Goal: Information Seeking & Learning: Compare options

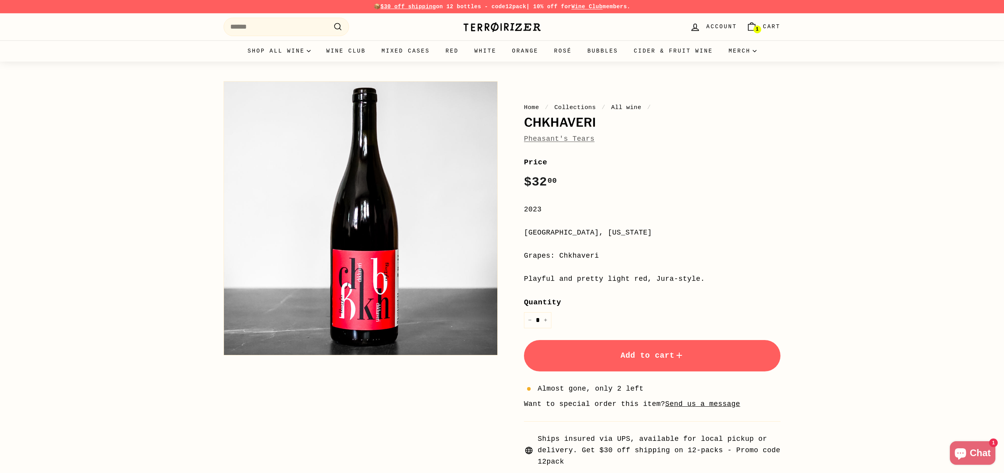
scroll to position [1, 0]
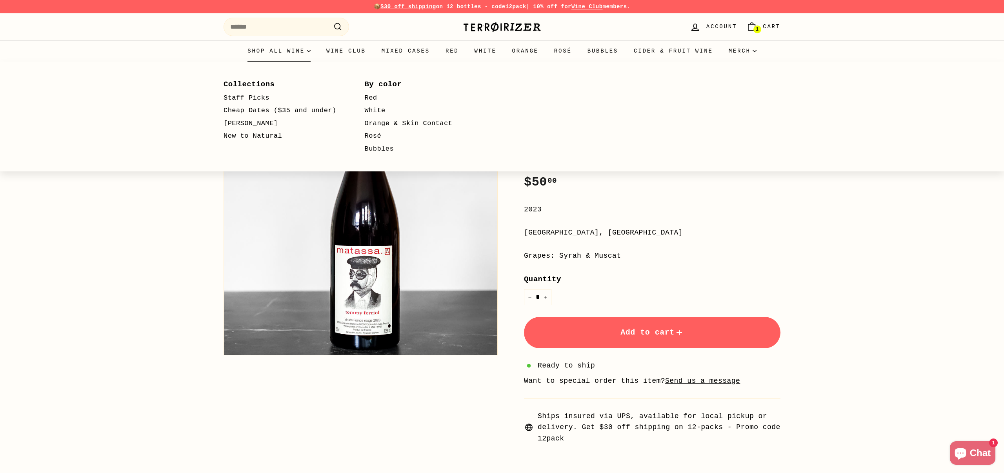
click at [286, 51] on summary "Shop all wine" at bounding box center [279, 50] width 79 height 21
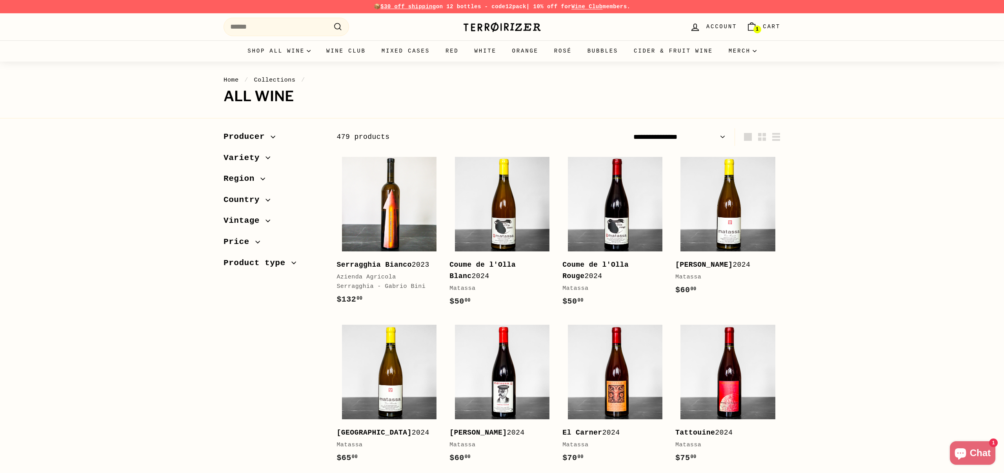
click at [683, 140] on select "**********" at bounding box center [679, 137] width 98 height 18
select select "**********"
click at [630, 128] on select "**********" at bounding box center [679, 137] width 98 height 18
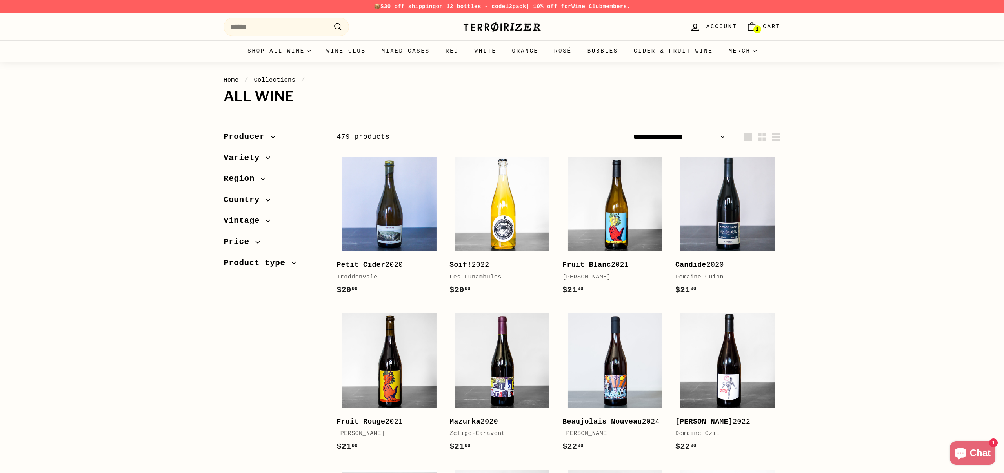
click at [268, 199] on icon "button" at bounding box center [268, 200] width 5 height 5
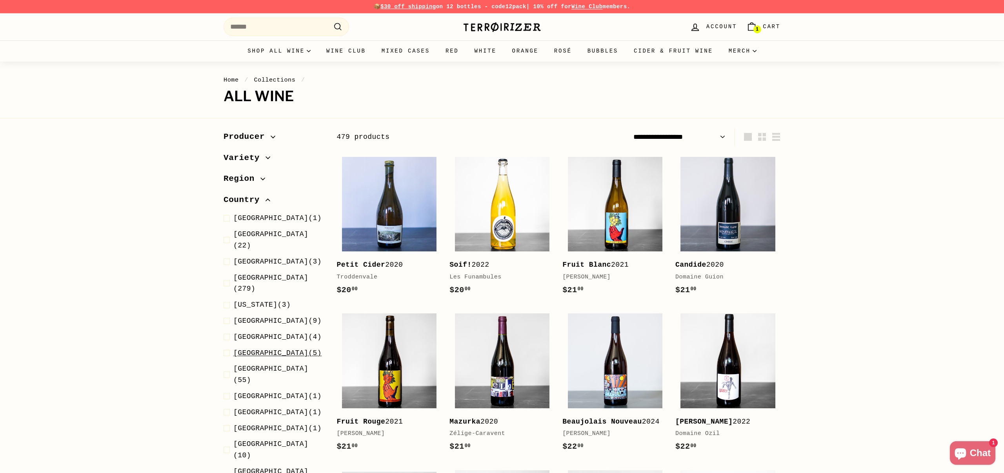
click at [252, 349] on span "Hungary" at bounding box center [270, 353] width 75 height 8
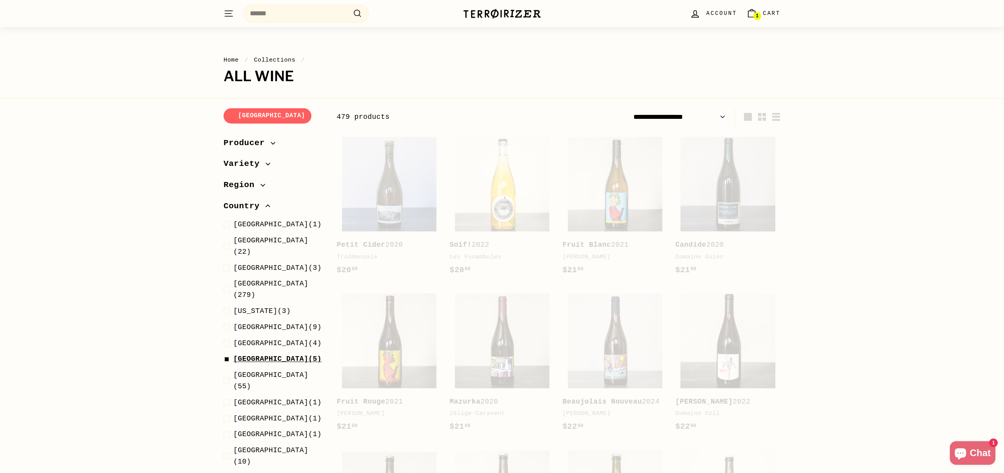
scroll to position [97, 0]
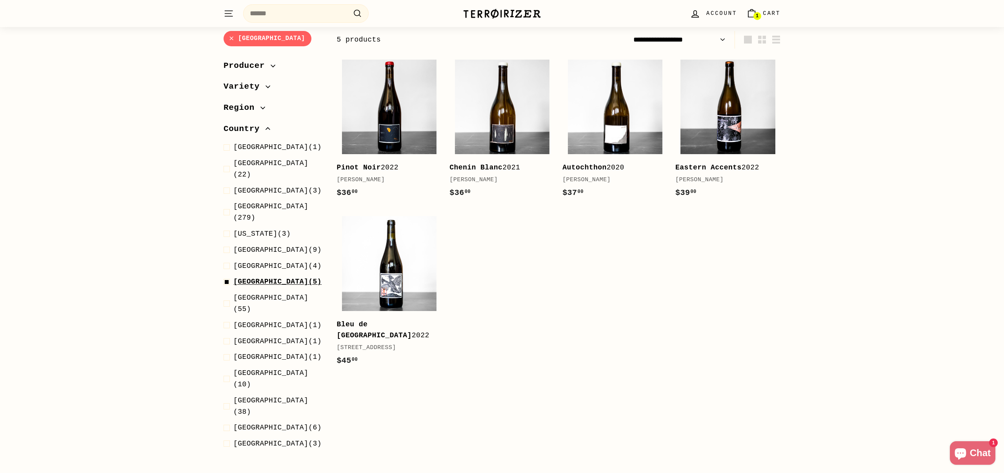
click at [227, 276] on span at bounding box center [229, 281] width 10 height 11
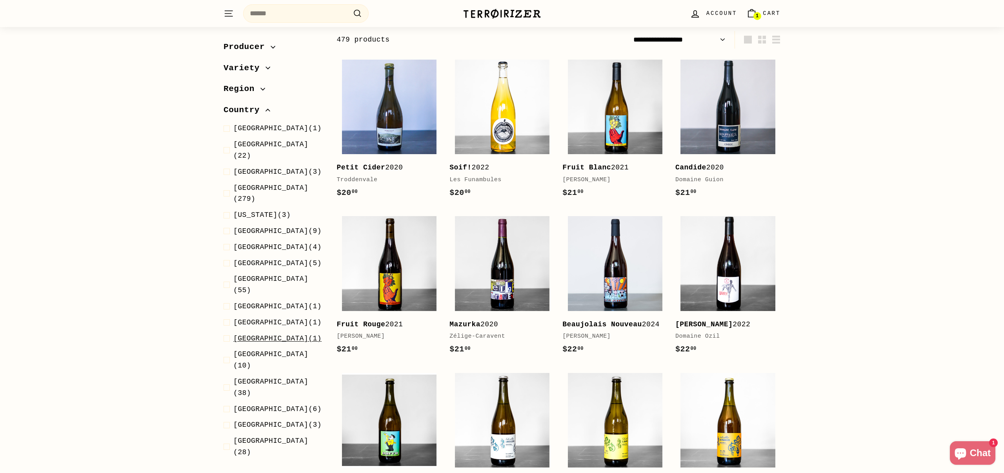
click at [262, 335] on span "Slovakia" at bounding box center [270, 339] width 75 height 8
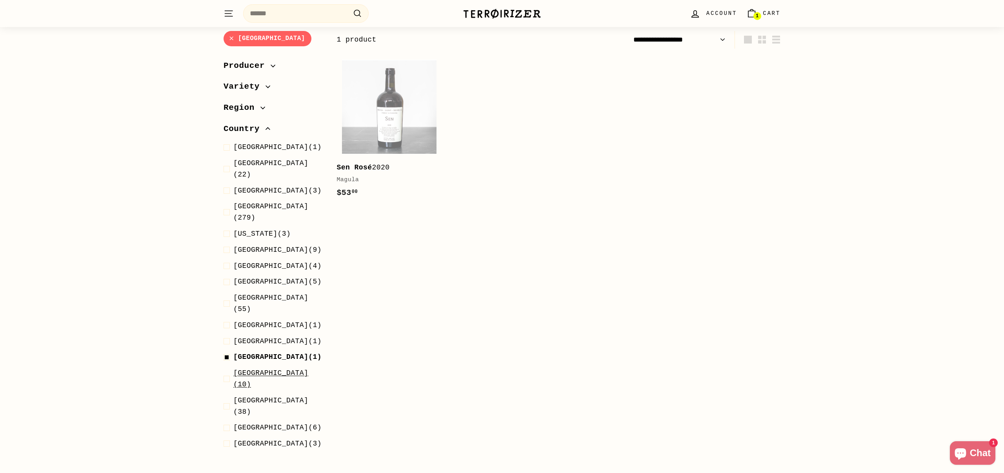
click at [240, 369] on span "Slovenia" at bounding box center [270, 373] width 75 height 8
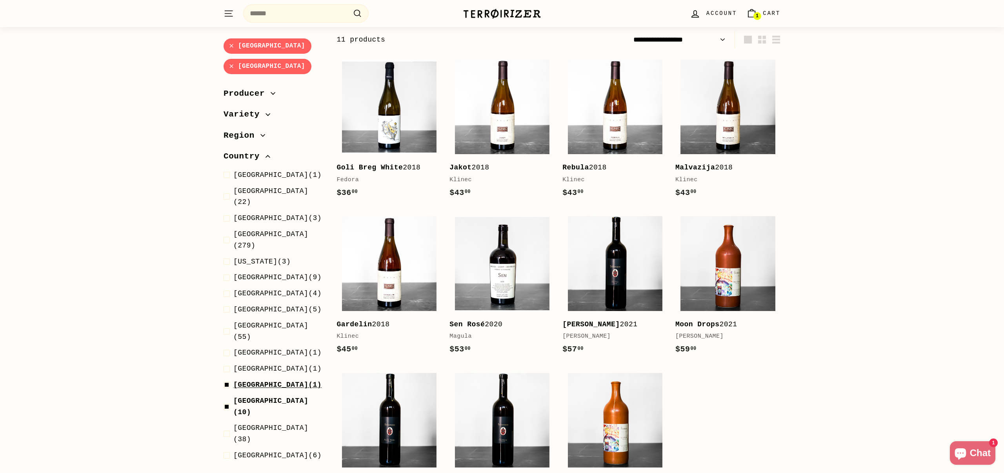
click at [226, 379] on span at bounding box center [229, 384] width 10 height 11
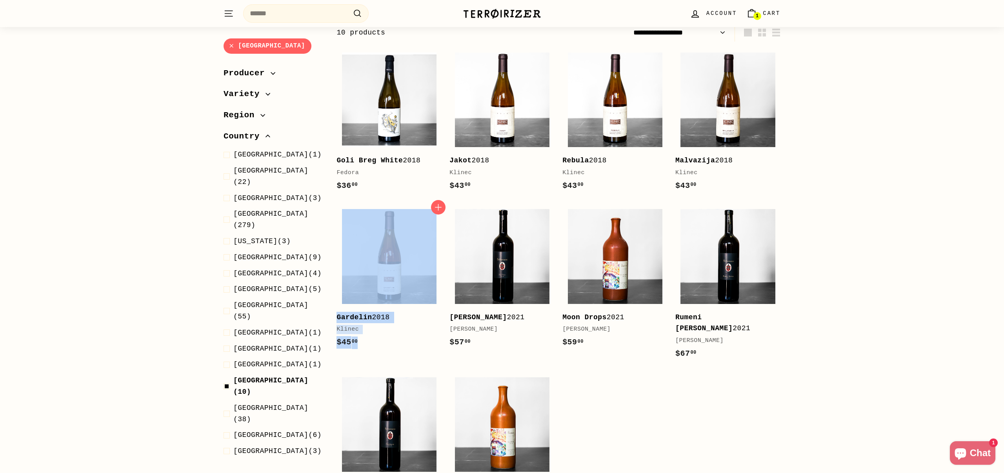
scroll to position [105, 0]
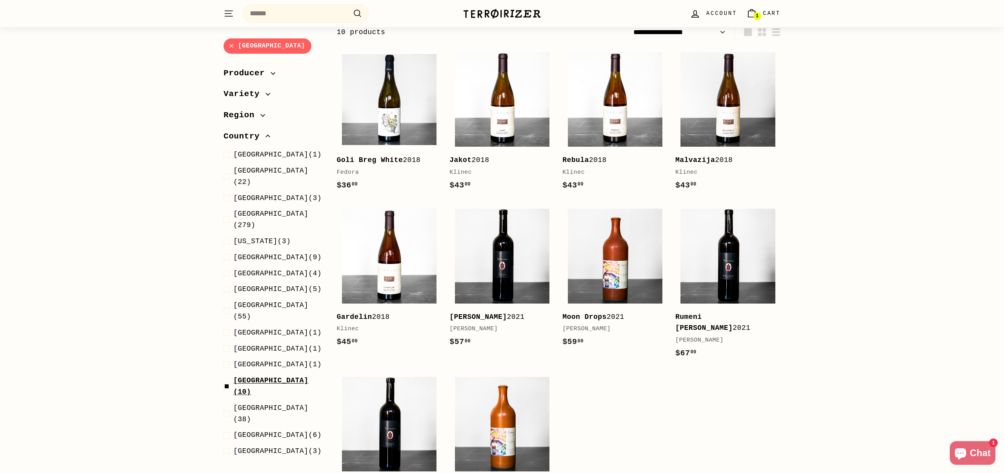
click at [226, 375] on span at bounding box center [229, 386] width 10 height 23
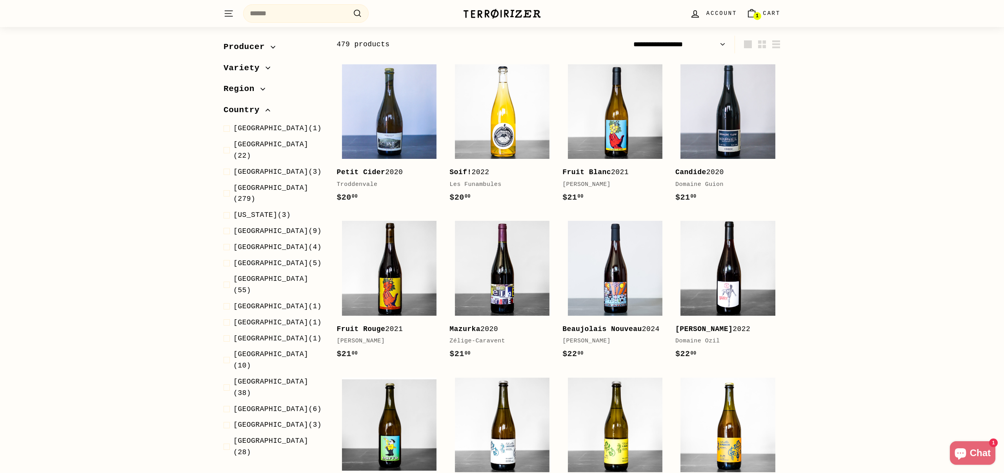
scroll to position [92, 0]
click at [226, 210] on span at bounding box center [229, 215] width 10 height 11
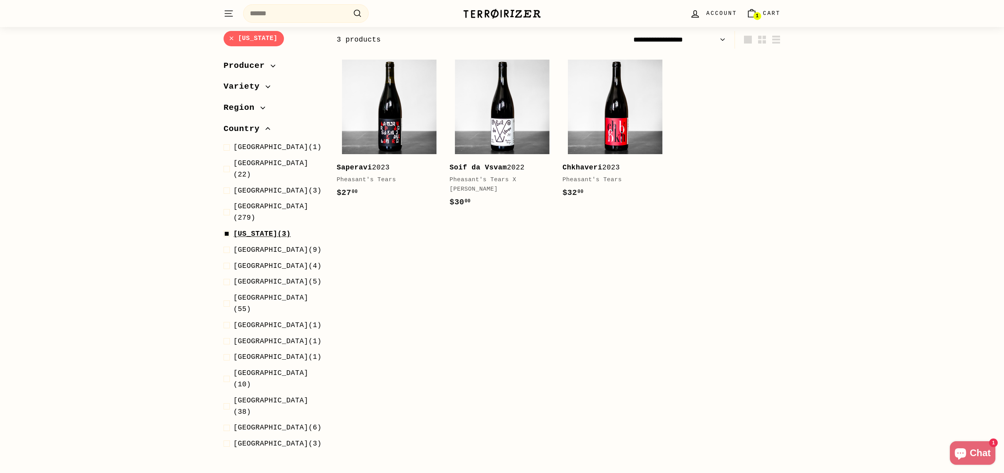
click at [226, 228] on span at bounding box center [229, 233] width 10 height 11
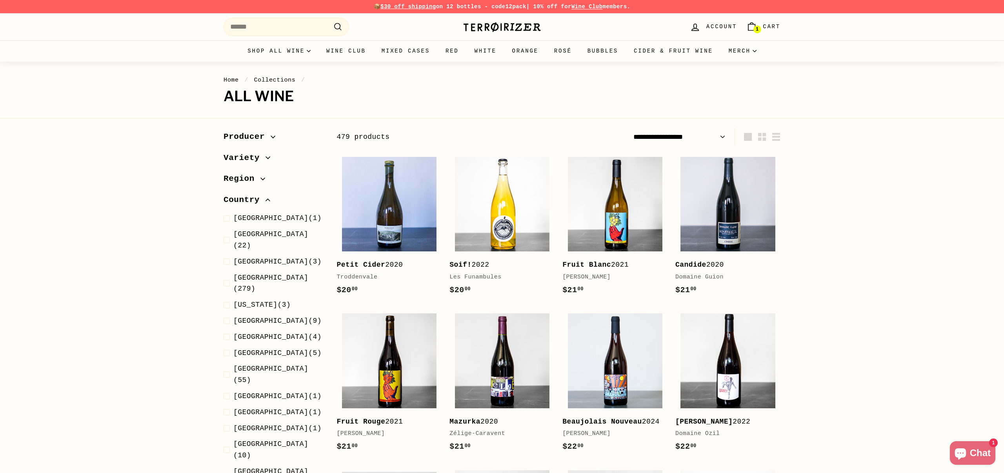
click at [708, 136] on select "**********" at bounding box center [679, 137] width 98 height 18
select select "**********"
click at [630, 128] on select "**********" at bounding box center [679, 137] width 98 height 18
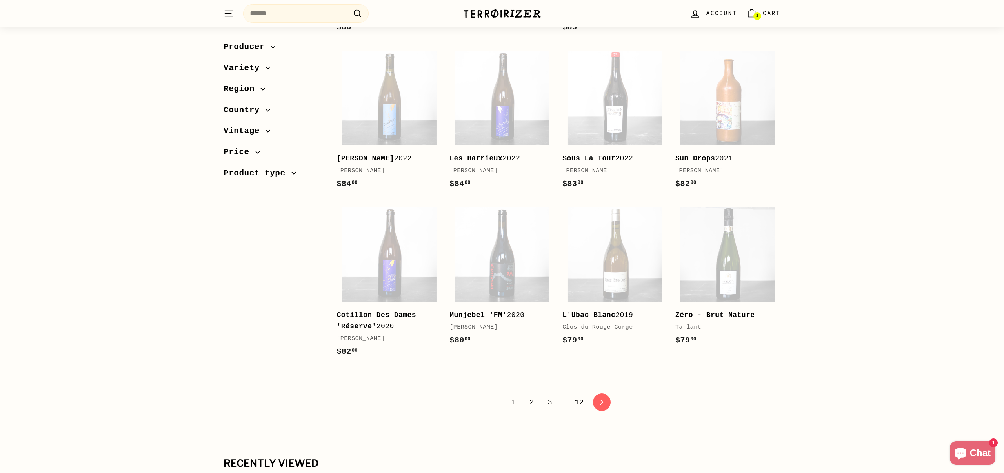
scroll to position [1508, 0]
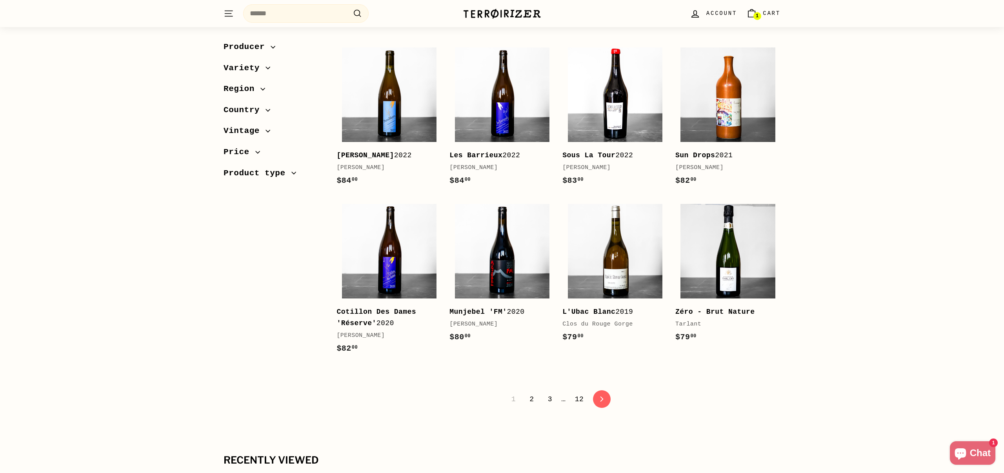
click at [531, 406] on link "2" at bounding box center [532, 399] width 14 height 13
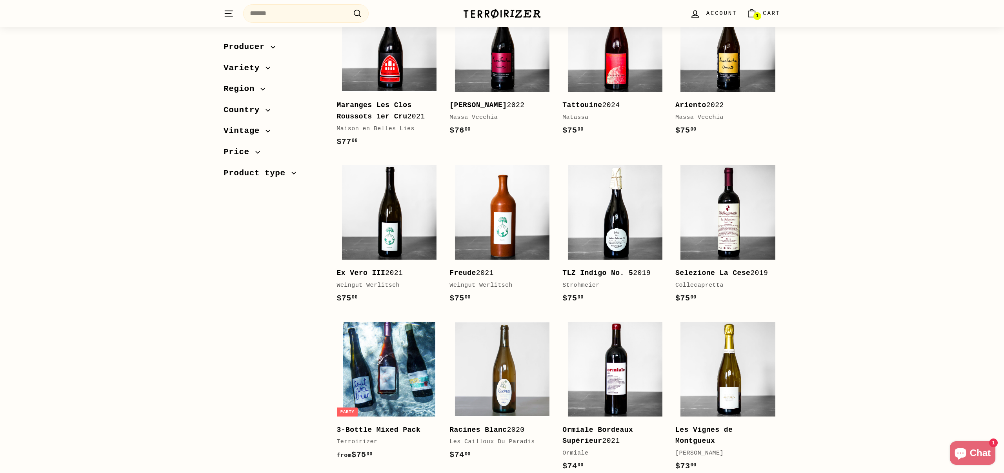
scroll to position [157, 0]
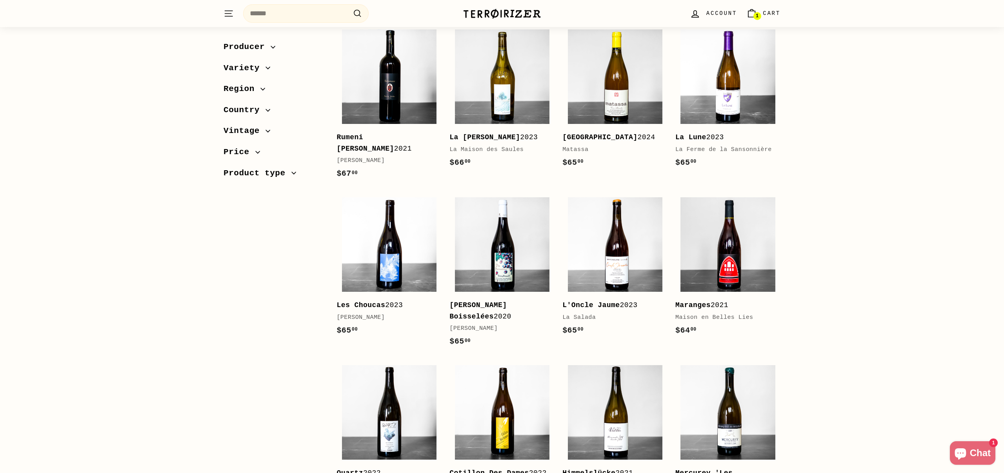
scroll to position [1277, 0]
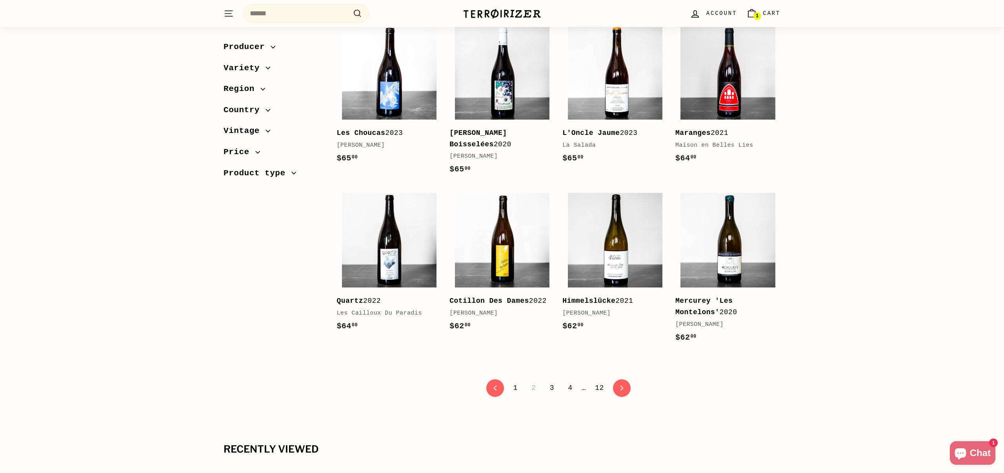
scroll to position [1452, 0]
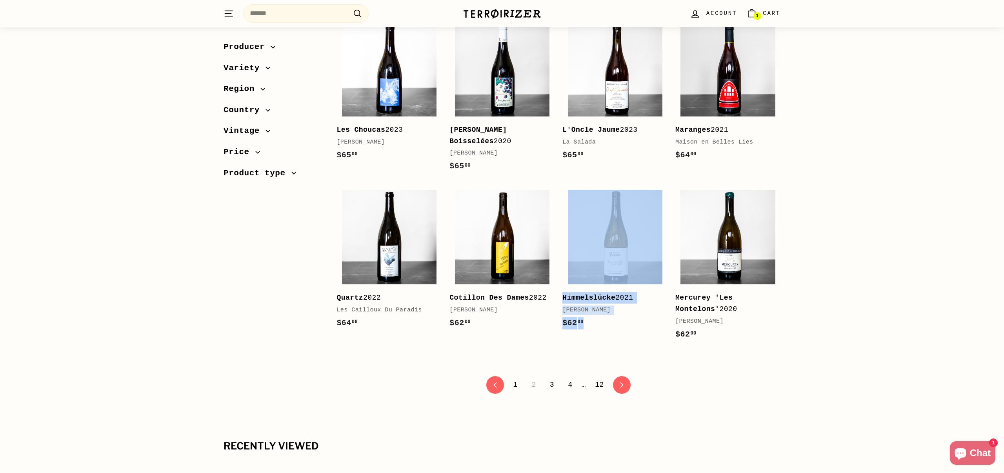
click at [551, 386] on link "3" at bounding box center [552, 384] width 14 height 13
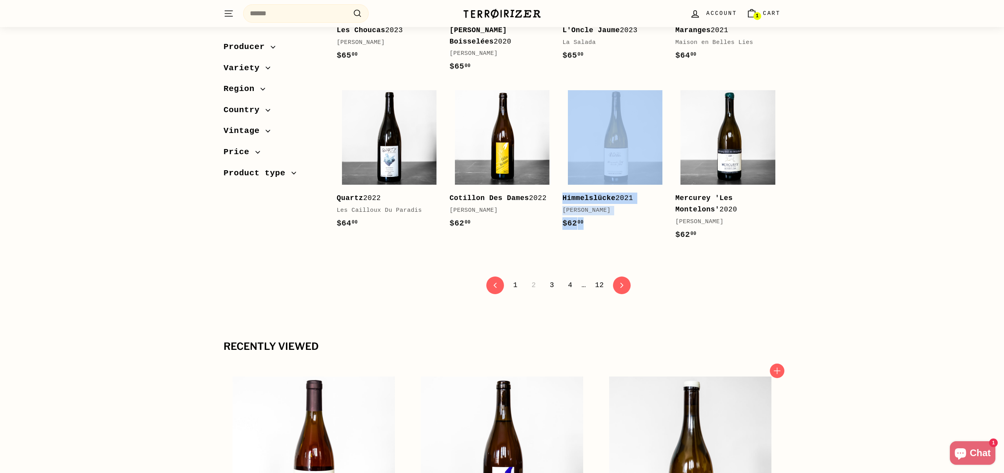
scroll to position [1595, 0]
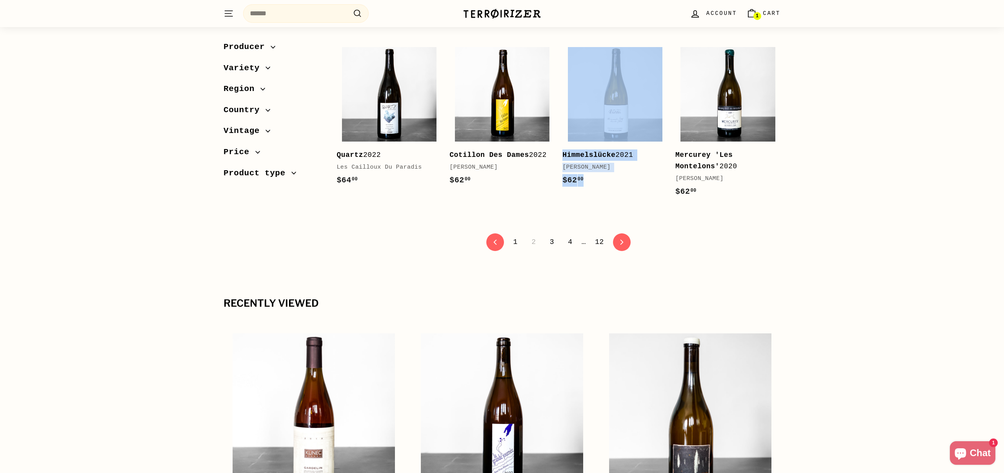
click at [570, 244] on link "4" at bounding box center [570, 241] width 14 height 13
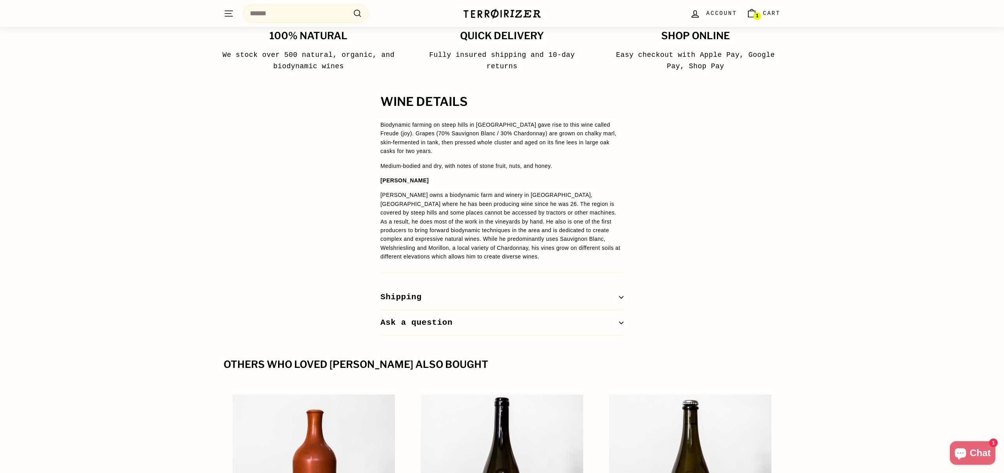
scroll to position [512, 0]
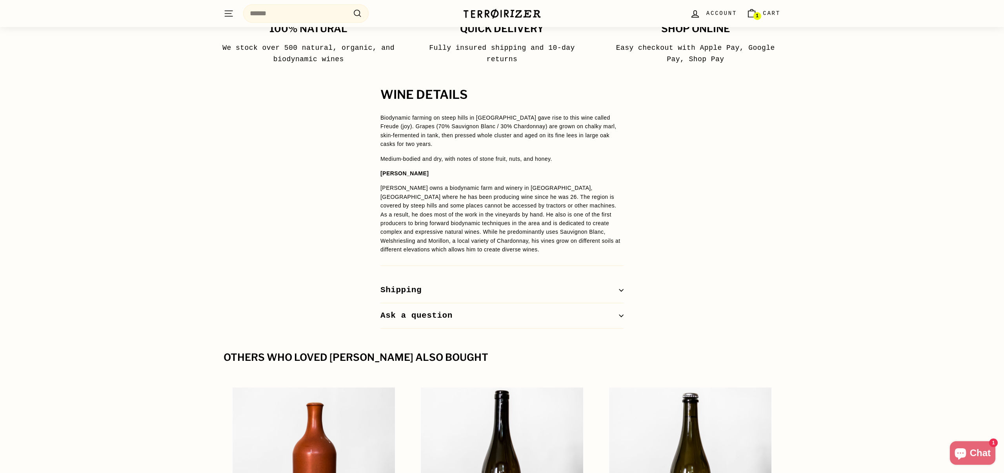
click at [834, 132] on div "WINE DETAILS Biodynamic farming on steep hills in [GEOGRAPHIC_DATA] gave rise t…" at bounding box center [502, 208] width 1004 height 240
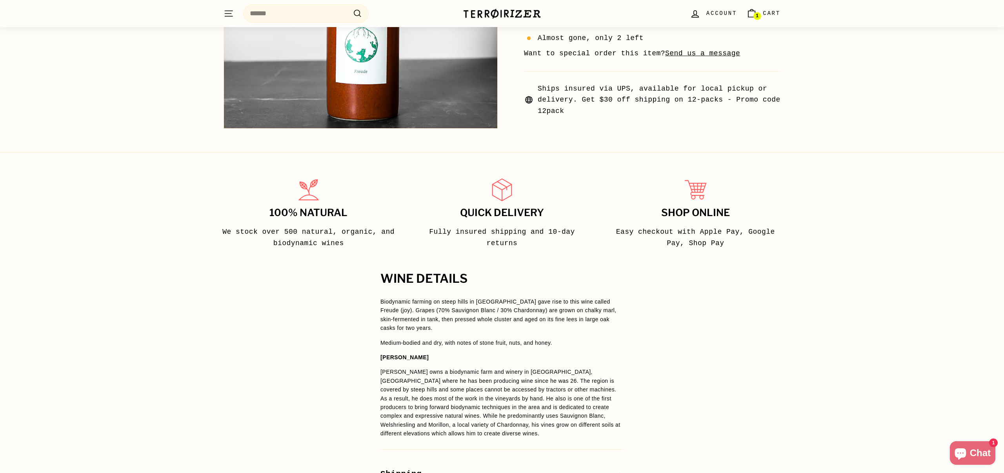
scroll to position [50, 0]
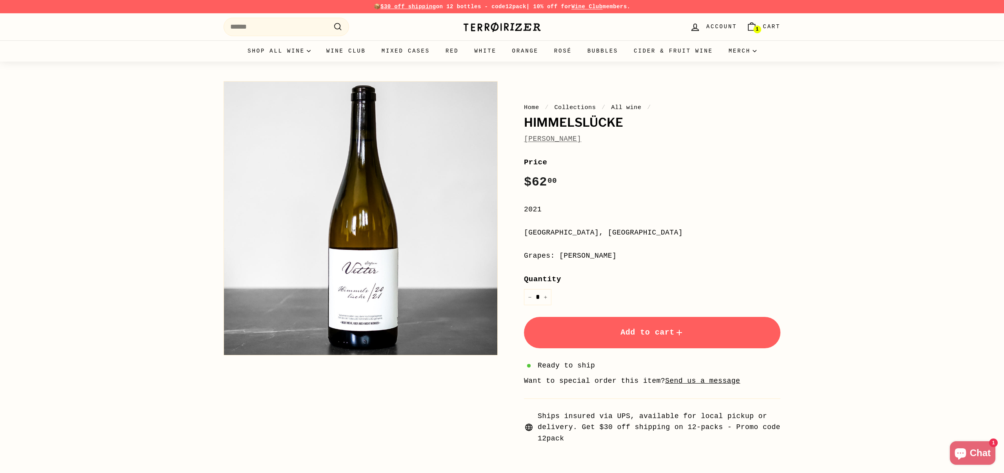
click at [556, 143] on link "Stefan Vetter" at bounding box center [552, 139] width 57 height 8
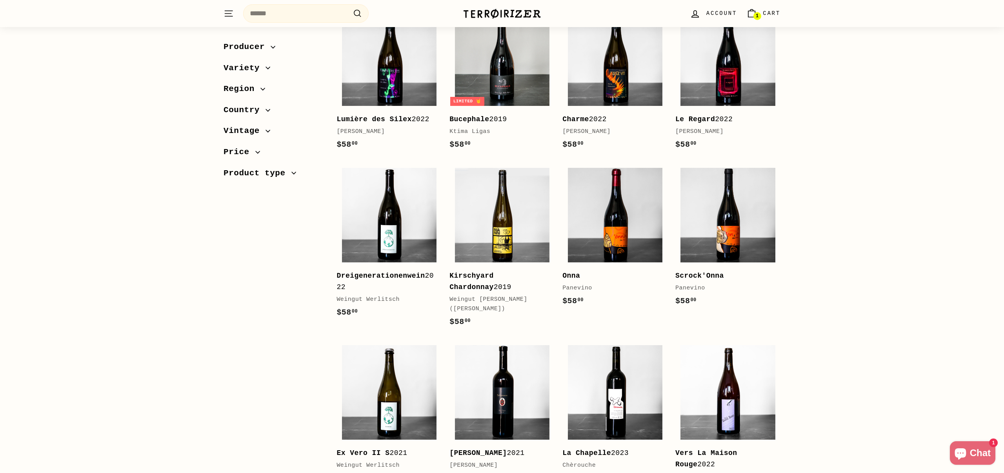
scroll to position [641, 0]
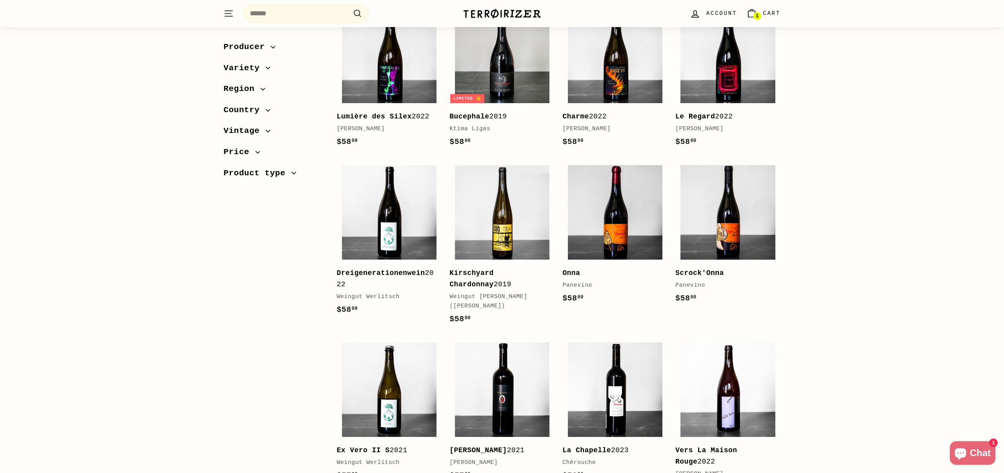
click at [887, 150] on div "Sort Featured Best selling Alphabetically, A-Z Alphabetically, Z-A Price, low t…" at bounding box center [502, 358] width 1004 height 1743
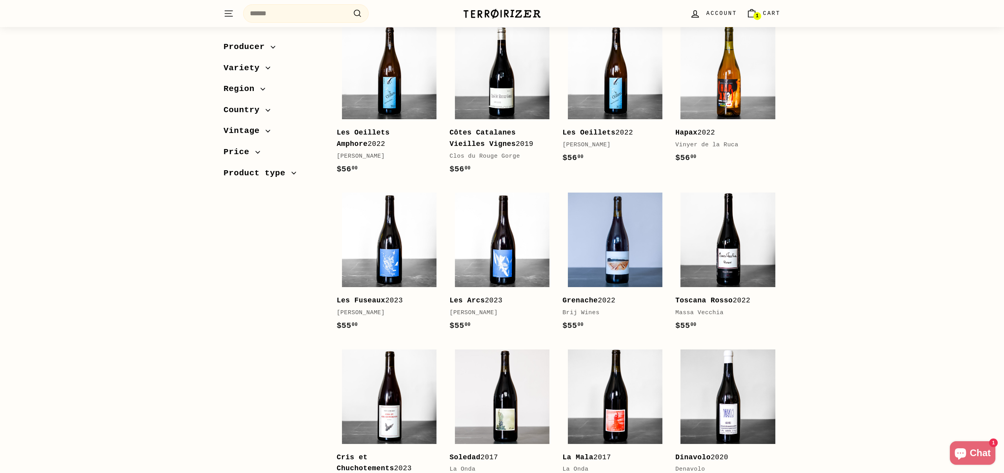
scroll to position [1135, 0]
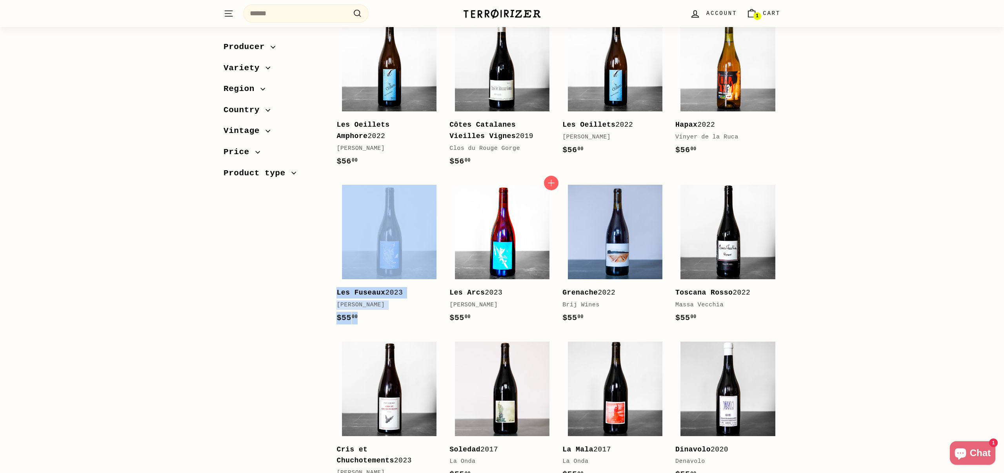
click at [483, 240] on img at bounding box center [502, 232] width 95 height 95
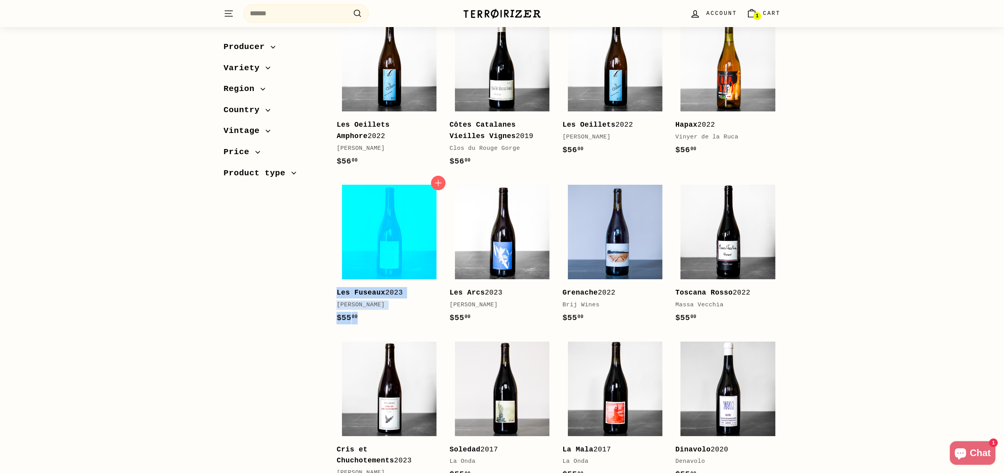
click at [368, 222] on img at bounding box center [389, 232] width 95 height 95
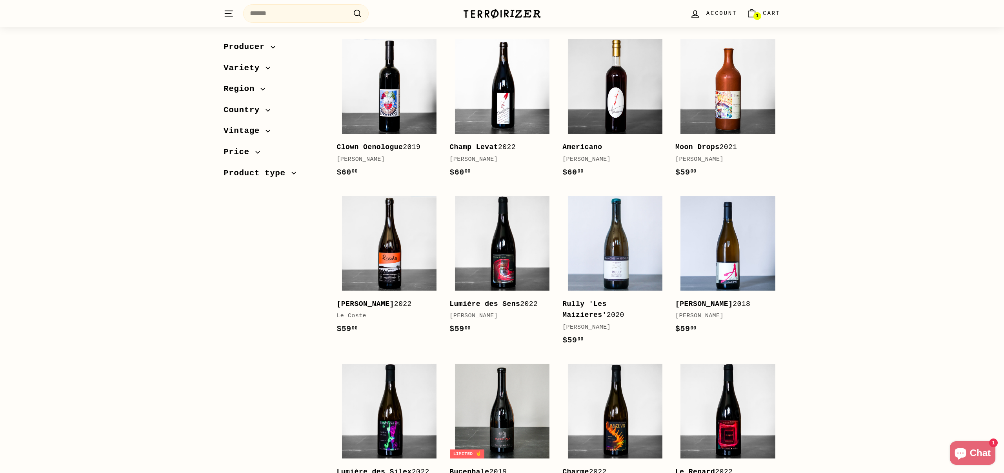
scroll to position [0, 0]
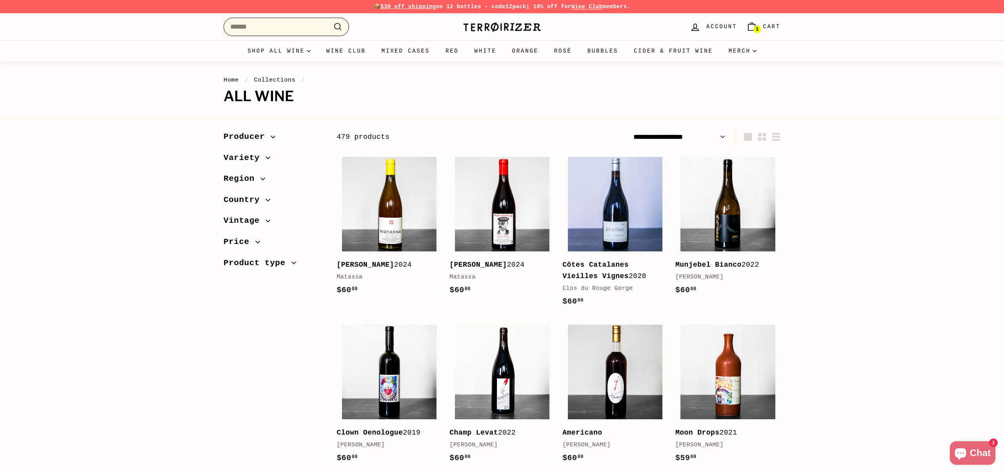
click at [273, 32] on input "Search" at bounding box center [287, 27] width 126 height 18
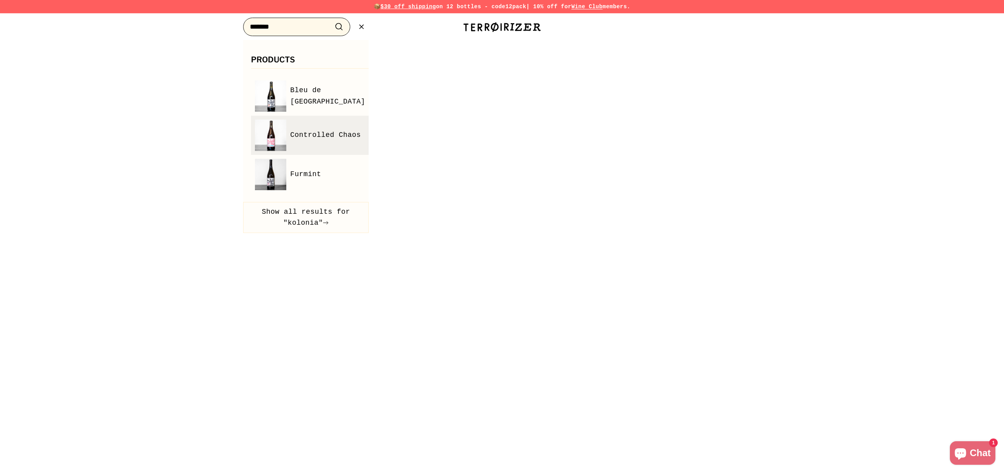
type input "*******"
click at [307, 129] on span "Controlled Chaos" at bounding box center [325, 134] width 71 height 11
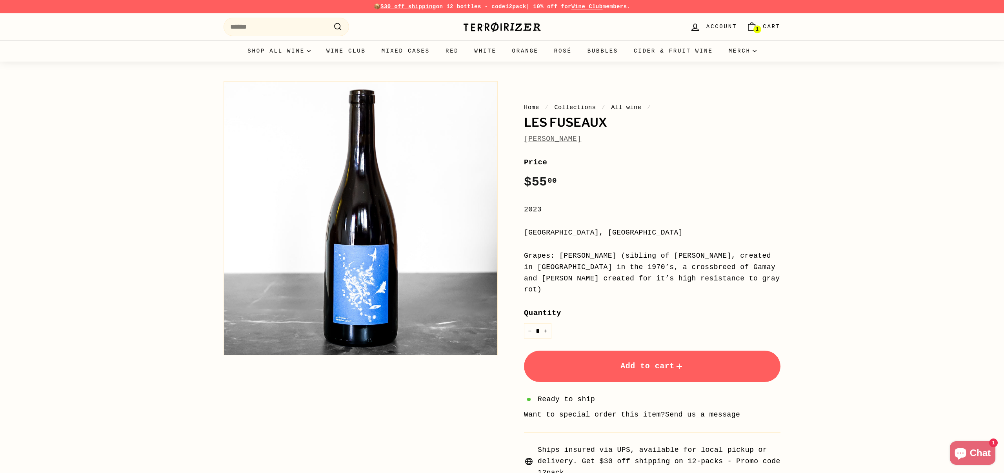
click at [850, 152] on div "Home / Collections / All wine / Les Fuseaux Matthias Orsett Home / Collections …" at bounding box center [502, 276] width 1004 height 428
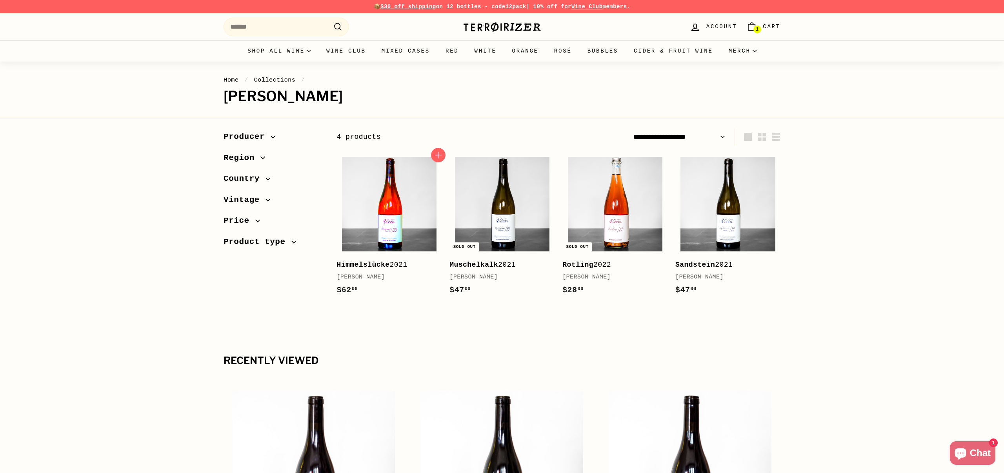
click at [375, 207] on img at bounding box center [389, 204] width 95 height 95
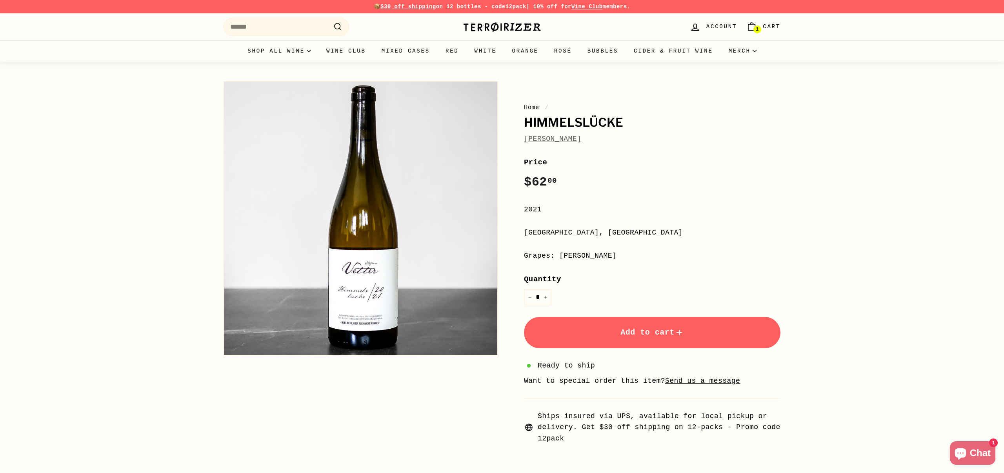
click at [857, 160] on div "Home / Himmelslücke Stefan Vetter Home / Himmelslücke Stefan Vetter Price Regul…" at bounding box center [502, 259] width 1004 height 395
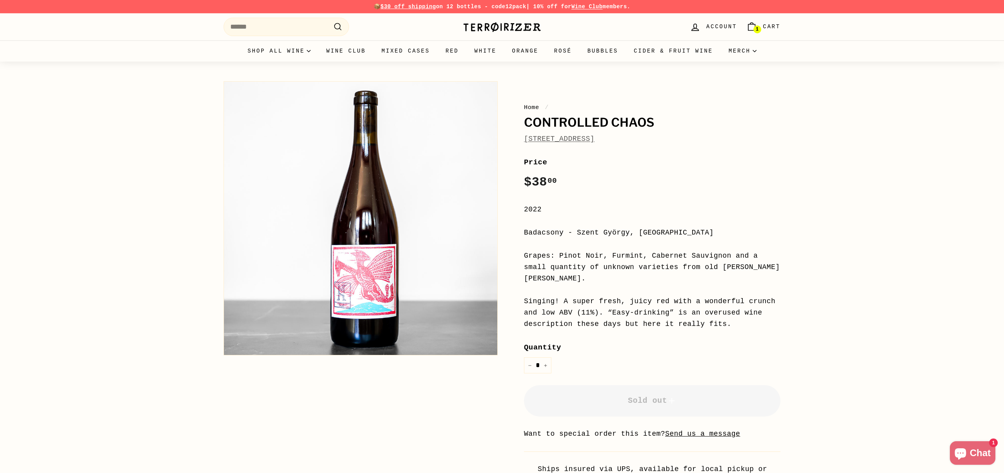
click at [552, 141] on link "Kolonia 52" at bounding box center [559, 139] width 71 height 8
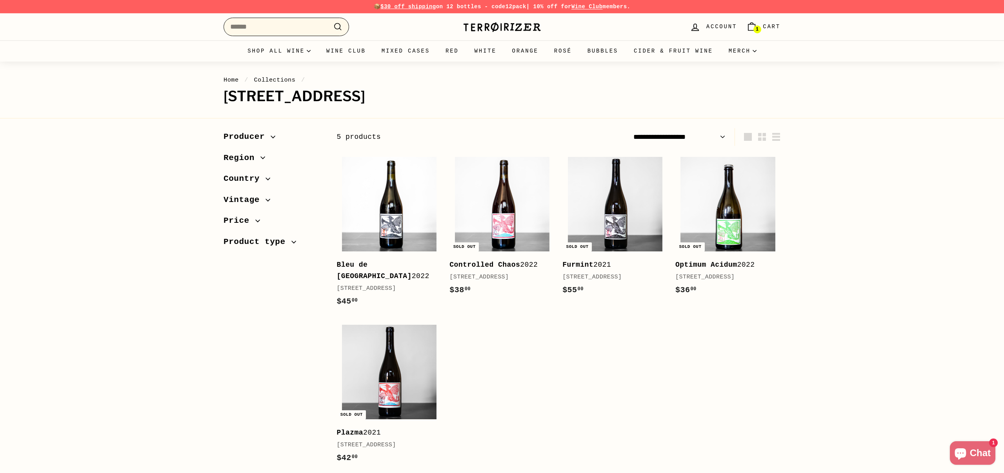
click at [250, 28] on input "Search" at bounding box center [287, 27] width 126 height 18
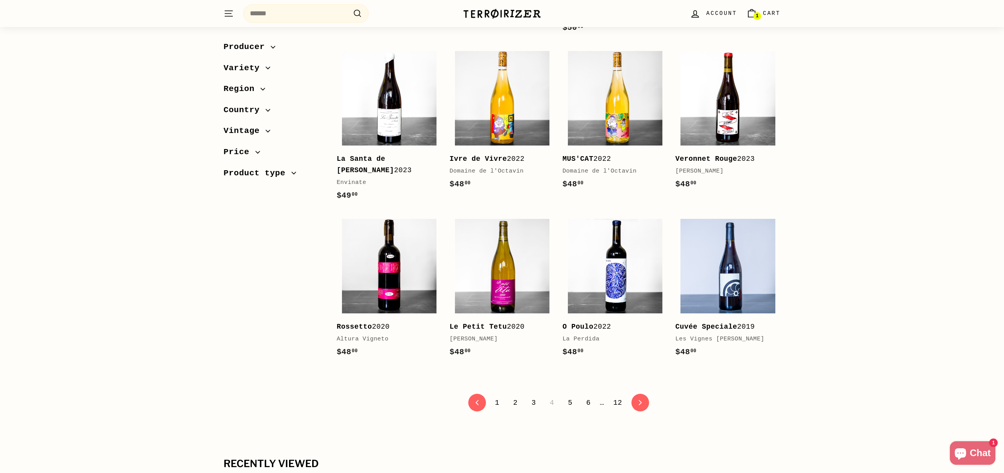
scroll to position [1467, 0]
click at [590, 396] on link "6" at bounding box center [589, 402] width 14 height 13
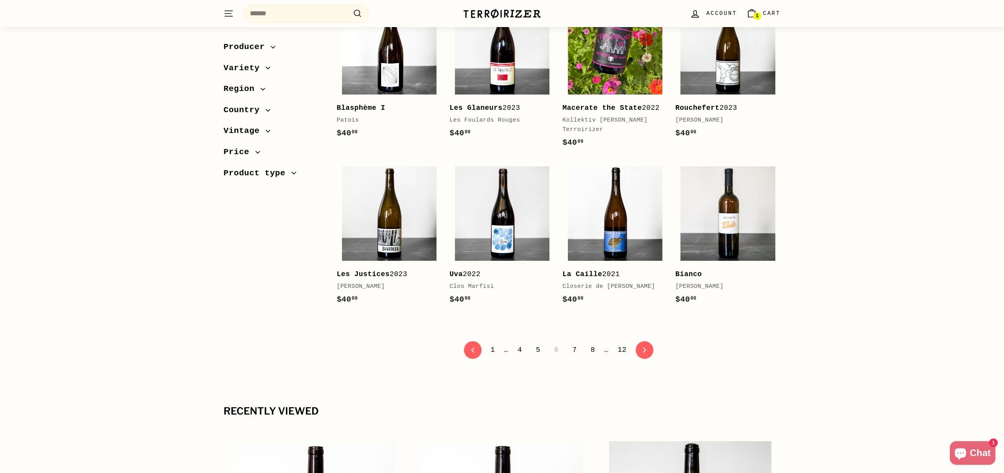
scroll to position [1499, 0]
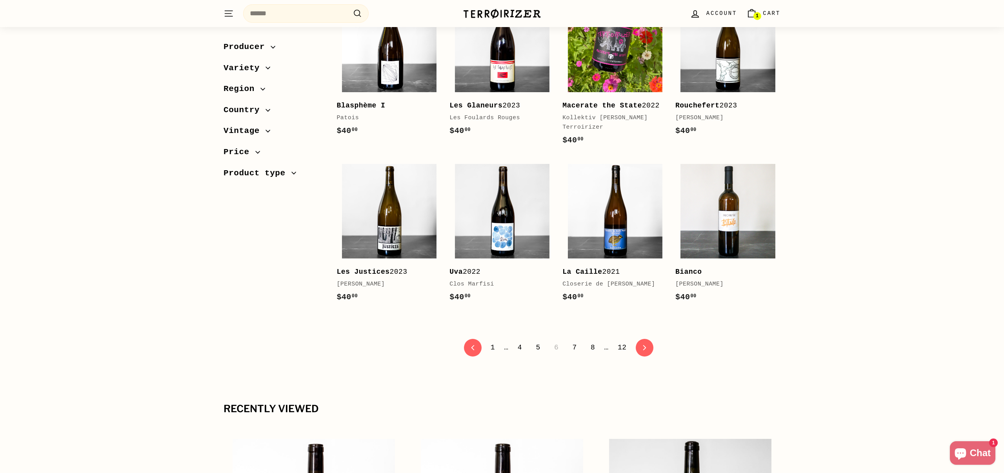
click at [576, 354] on link "7" at bounding box center [575, 347] width 14 height 13
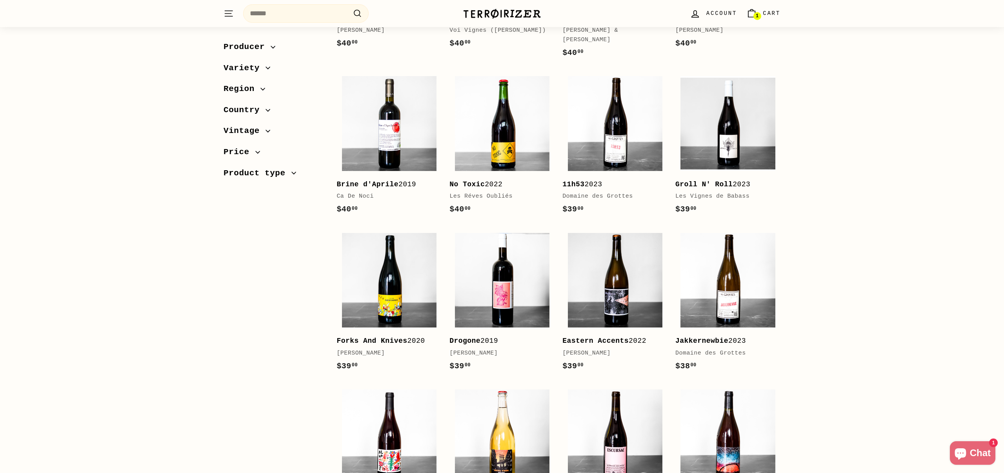
scroll to position [246, 0]
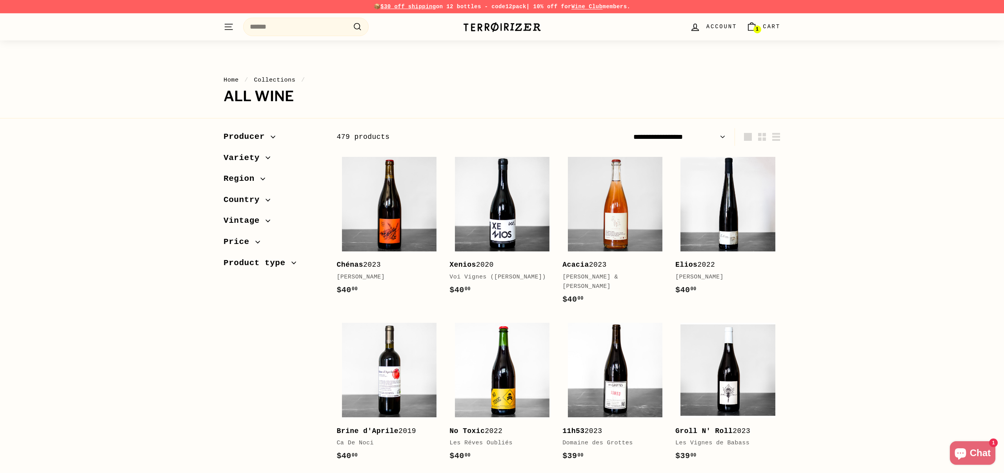
scroll to position [246, 0]
